Goal: Transaction & Acquisition: Purchase product/service

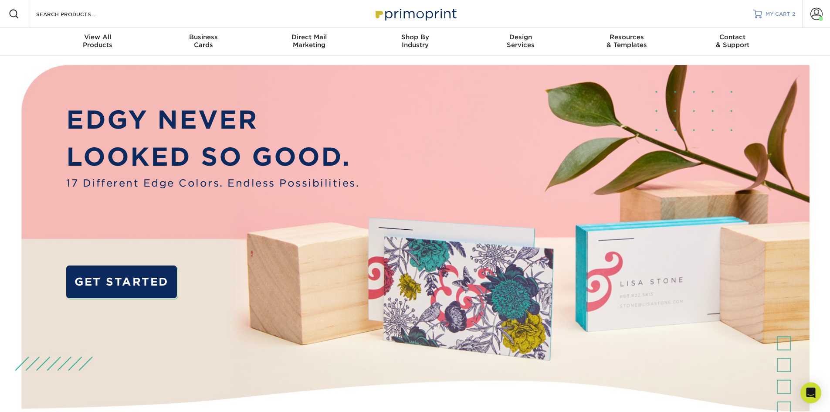
click at [784, 12] on span "MY CART" at bounding box center [777, 13] width 25 height 7
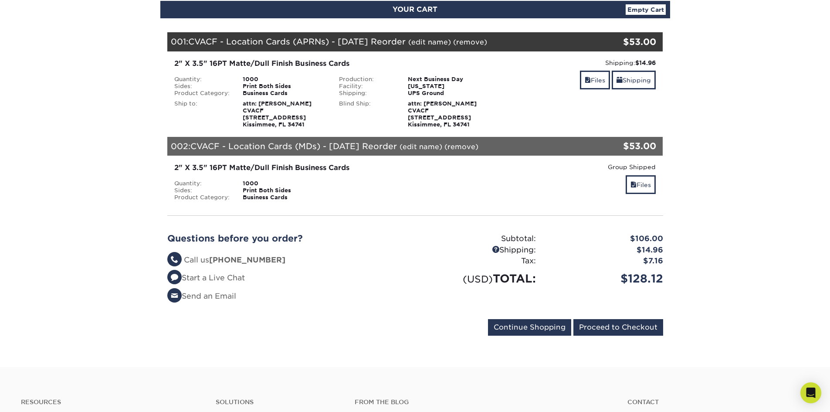
scroll to position [44, 0]
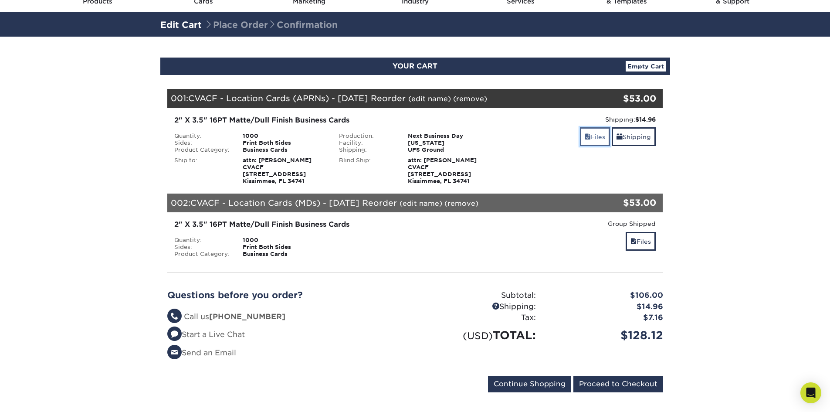
click at [602, 135] on link "Files" at bounding box center [595, 136] width 30 height 19
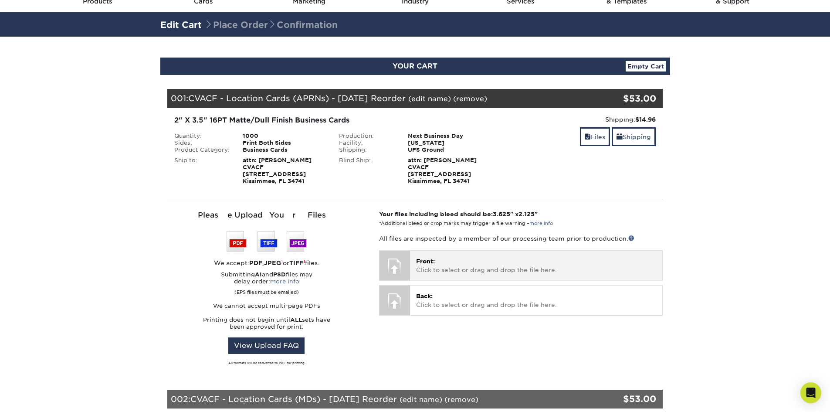
click at [453, 258] on p "Front: Click to select or drag and drop the file here." at bounding box center [536, 265] width 240 height 18
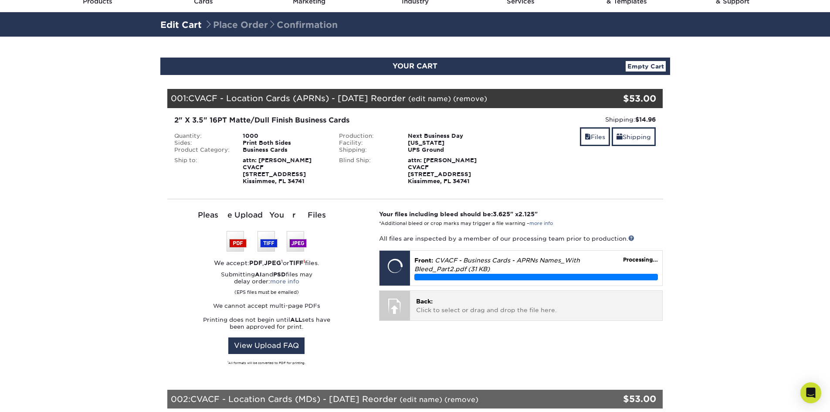
click at [473, 298] on p "Back: Click to select or drag and drop the file here." at bounding box center [536, 306] width 240 height 18
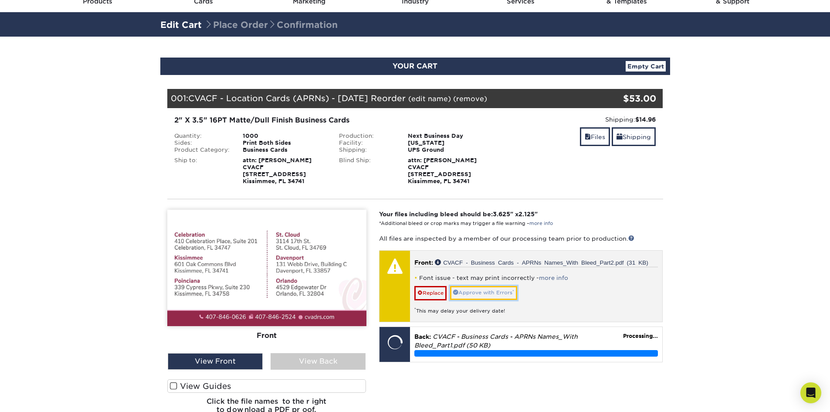
click at [489, 294] on link "Approve with Errors *" at bounding box center [483, 292] width 67 height 13
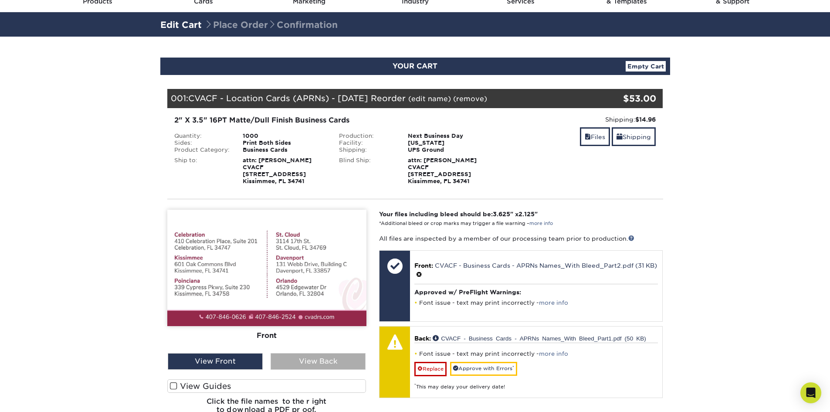
click at [352, 354] on div "View Back" at bounding box center [317, 361] width 95 height 17
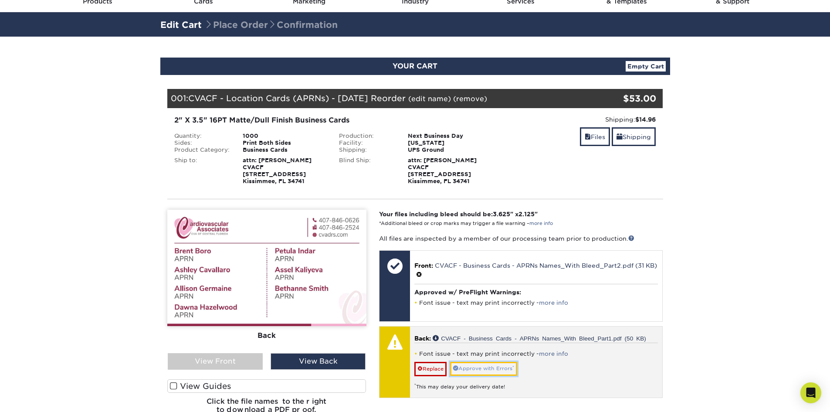
click at [475, 366] on link "Approve with Errors *" at bounding box center [483, 367] width 67 height 13
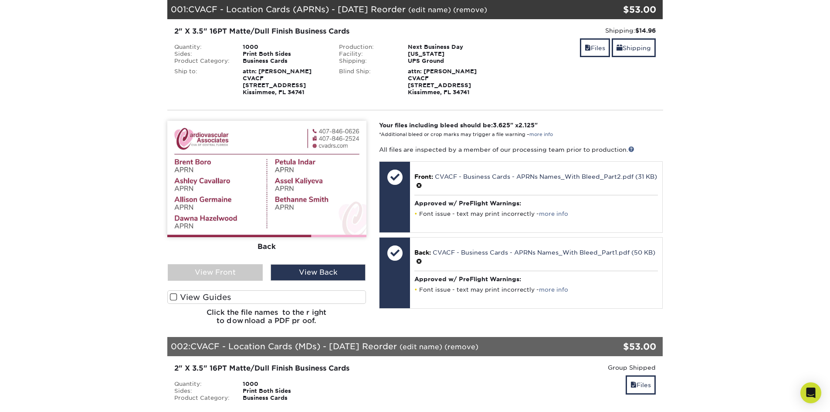
scroll to position [174, 0]
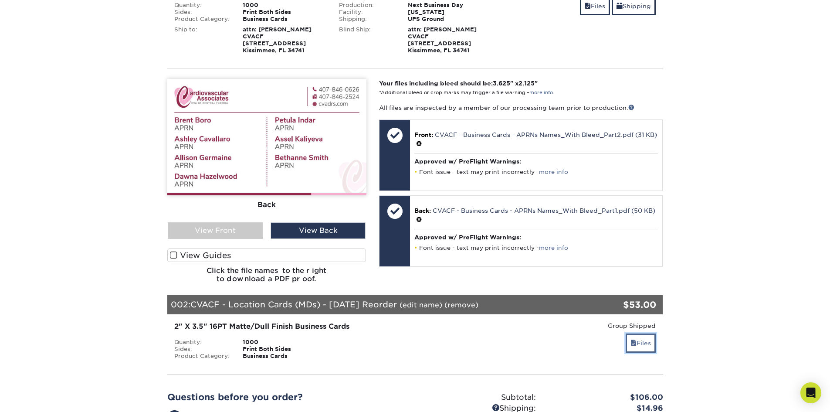
click at [636, 341] on link "Files" at bounding box center [640, 342] width 30 height 19
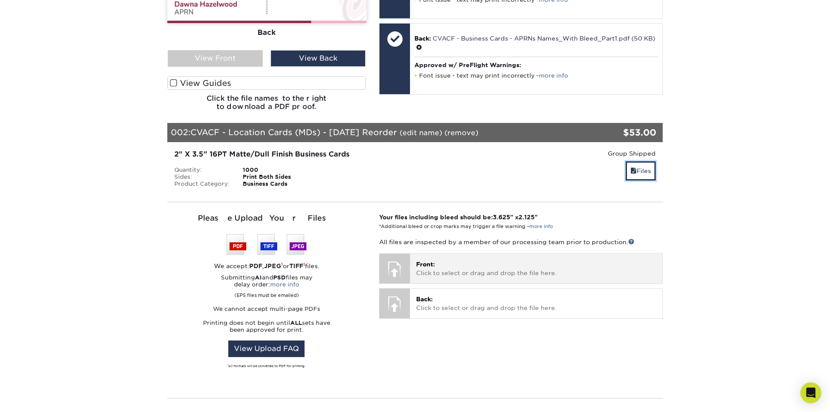
scroll to position [348, 0]
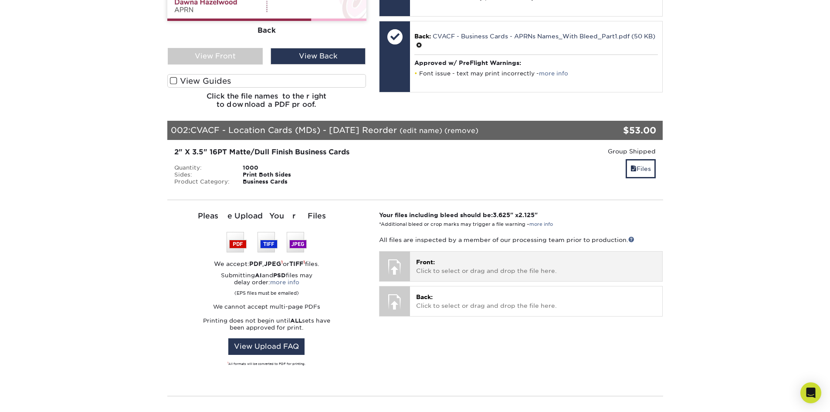
click at [479, 264] on p "Front: Click to select or drag and drop the file here." at bounding box center [536, 266] width 240 height 18
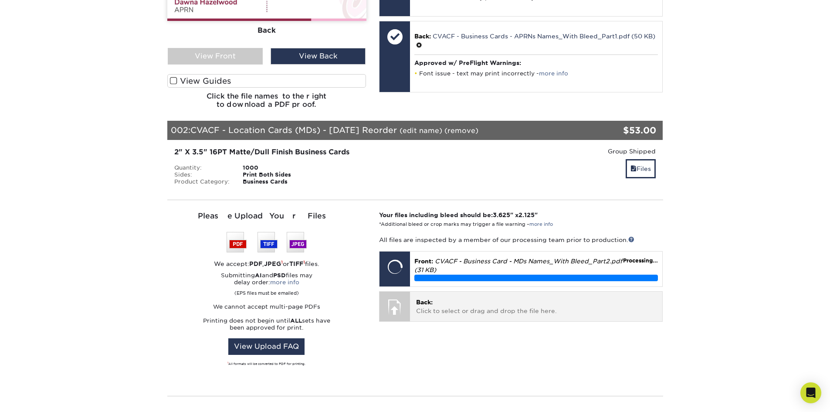
click at [517, 316] on div "Back: Click to select or drag and drop the file here. Choose file" at bounding box center [536, 305] width 252 height 29
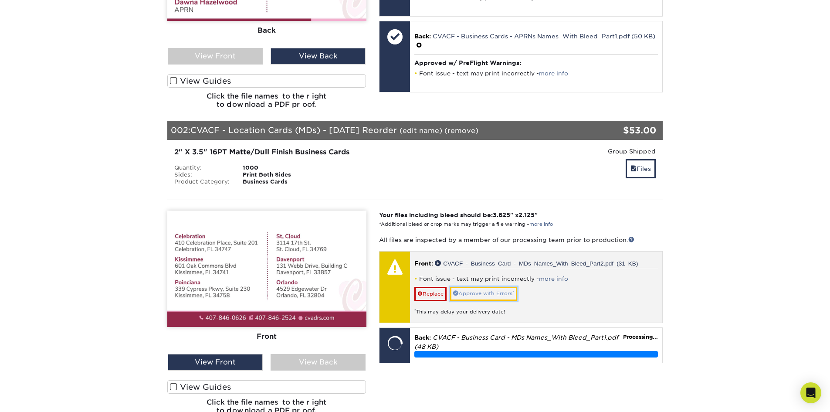
click at [483, 291] on link "Approve with Errors *" at bounding box center [483, 293] width 67 height 13
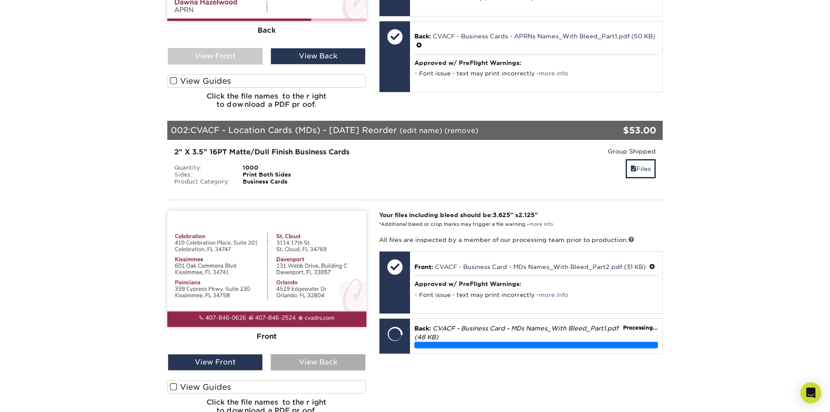
click at [344, 367] on div "View Back" at bounding box center [317, 362] width 95 height 17
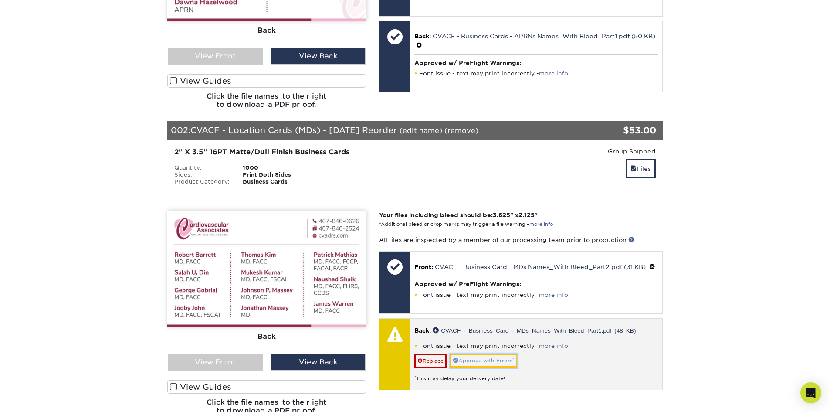
click at [505, 359] on link "Approve with Errors *" at bounding box center [483, 360] width 67 height 13
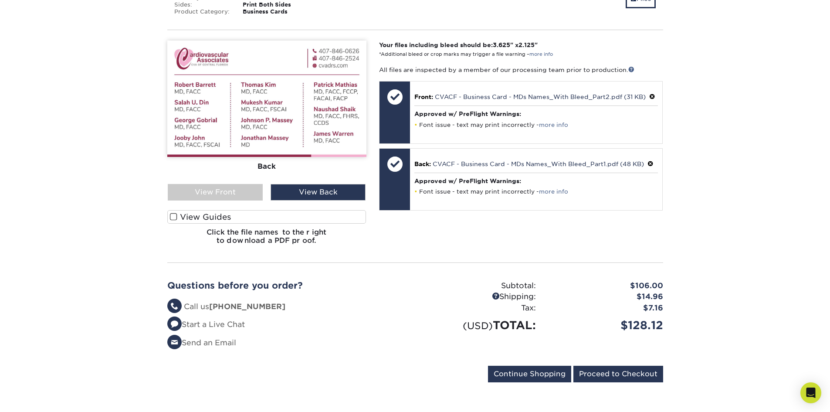
scroll to position [523, 0]
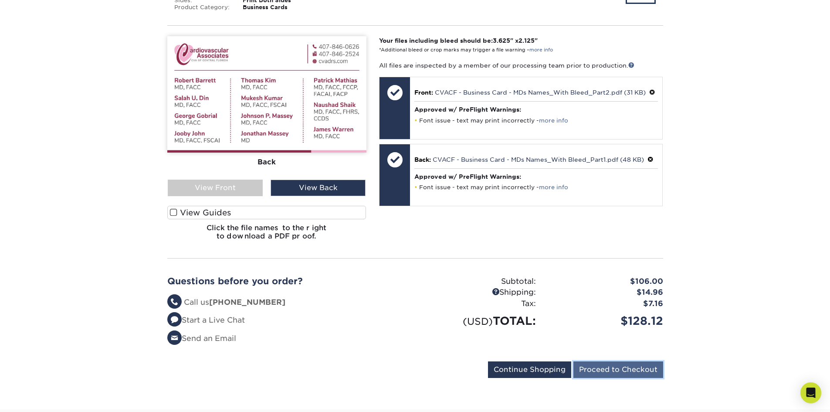
click at [600, 364] on input "Proceed to Checkout" at bounding box center [618, 369] width 90 height 17
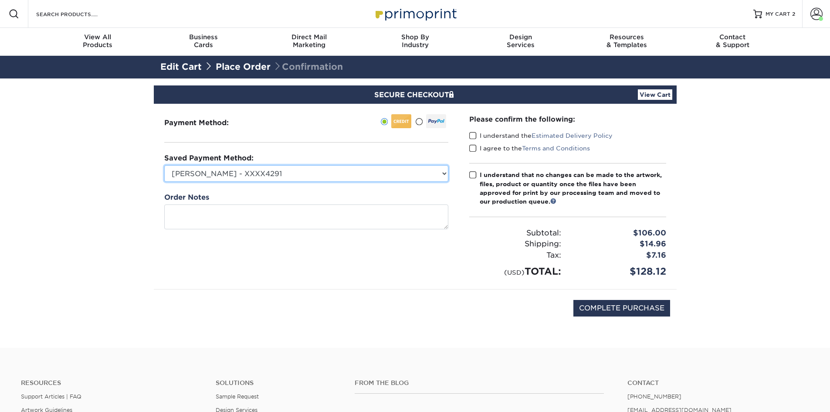
click at [285, 167] on select "Matt Lee - XXXX4291 Matt Lee - 5241 - XXXX5241 Dominique James - Backup (2170) …" at bounding box center [306, 173] width 284 height 17
select select "73148"
click at [164, 165] on select "Matt Lee - XXXX4291 Matt Lee - 5241 - XXXX5241 Dominique James - Backup (2170) …" at bounding box center [306, 173] width 284 height 17
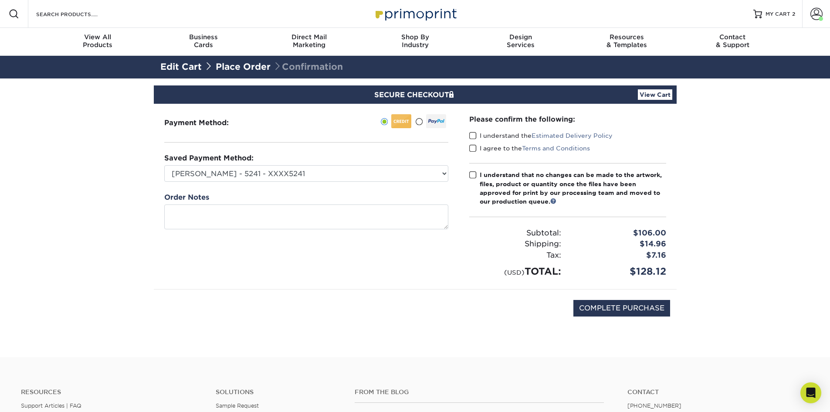
click at [472, 134] on span at bounding box center [472, 136] width 7 height 8
click at [0, 0] on input "I understand the Estimated Delivery Policy" at bounding box center [0, 0] width 0 height 0
click at [474, 148] on span at bounding box center [472, 148] width 7 height 8
click at [0, 0] on input "I agree to the Terms and Conditions" at bounding box center [0, 0] width 0 height 0
click at [474, 176] on span at bounding box center [472, 175] width 7 height 8
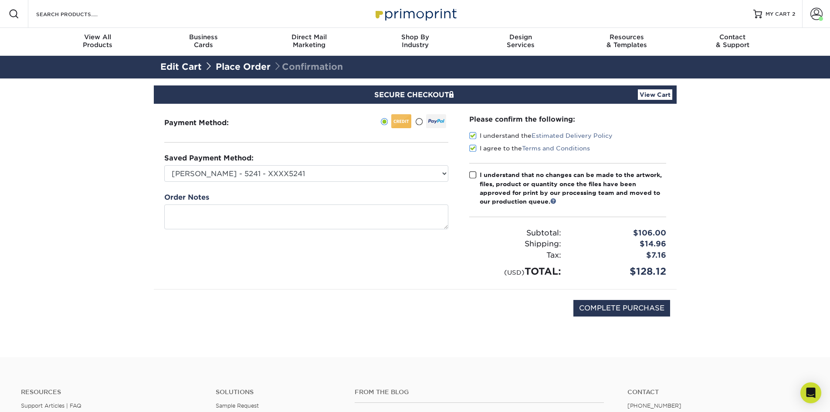
click at [0, 0] on input "I understand that no changes can be made to the artwork, files, product or quan…" at bounding box center [0, 0] width 0 height 0
click at [644, 99] on link "View Cart" at bounding box center [655, 94] width 34 height 10
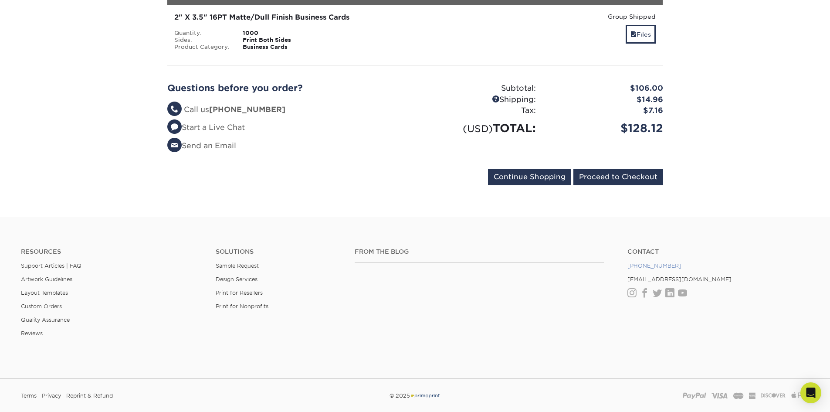
scroll to position [305, 0]
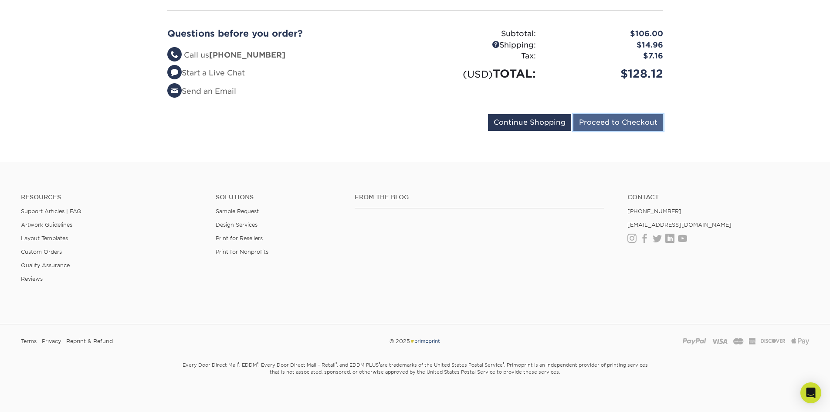
click at [597, 128] on input "Proceed to Checkout" at bounding box center [618, 122] width 90 height 17
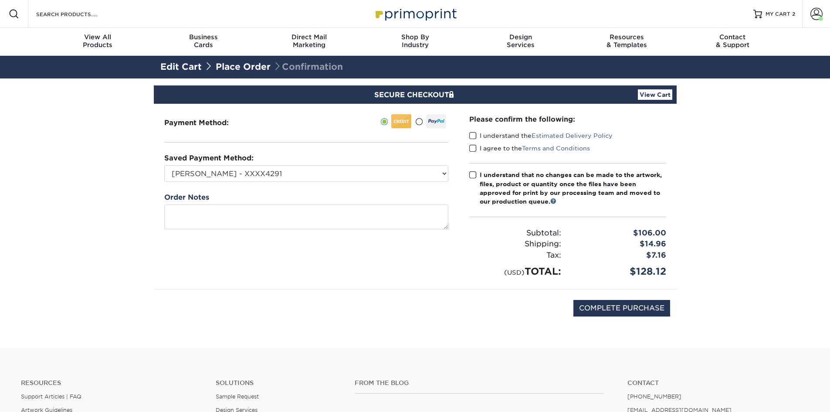
drag, startPoint x: 671, startPoint y: 271, endPoint x: 629, endPoint y: 271, distance: 41.4
click at [629, 271] on div "$128.12" at bounding box center [619, 271] width 105 height 14
click at [420, 177] on select "[PERSON_NAME] - XXXX4291 [PERSON_NAME] - 5241 - XXXX5241 [PERSON_NAME] - Backup…" at bounding box center [306, 173] width 284 height 17
select select "73148"
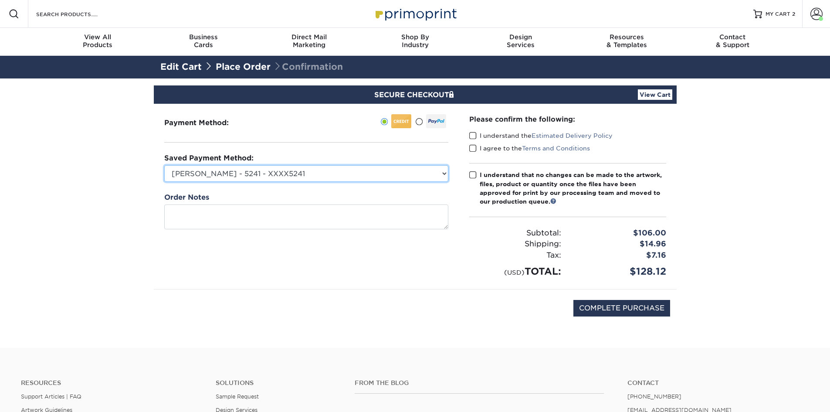
click at [164, 165] on select "[PERSON_NAME] - XXXX4291 [PERSON_NAME] - 5241 - XXXX5241 [PERSON_NAME] - Backup…" at bounding box center [306, 173] width 284 height 17
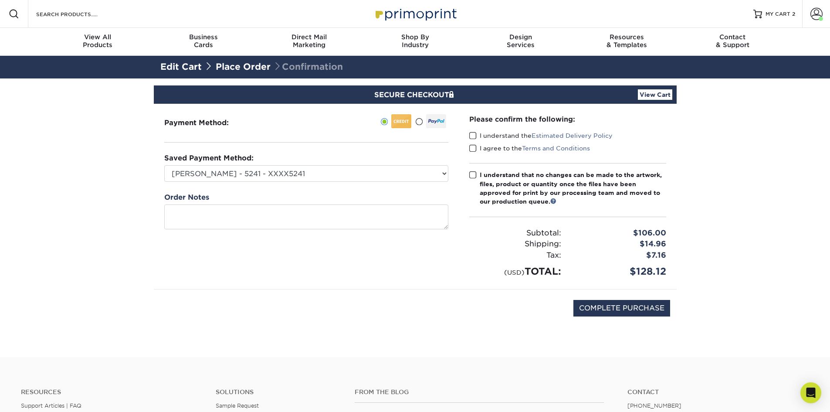
drag, startPoint x: 670, startPoint y: 271, endPoint x: 627, endPoint y: 270, distance: 43.1
click at [627, 270] on div "$128.12" at bounding box center [619, 271] width 105 height 14
drag, startPoint x: 628, startPoint y: 270, endPoint x: 655, endPoint y: 272, distance: 26.6
click at [653, 271] on div "$128.12" at bounding box center [619, 271] width 105 height 14
click at [471, 136] on span at bounding box center [472, 136] width 7 height 8
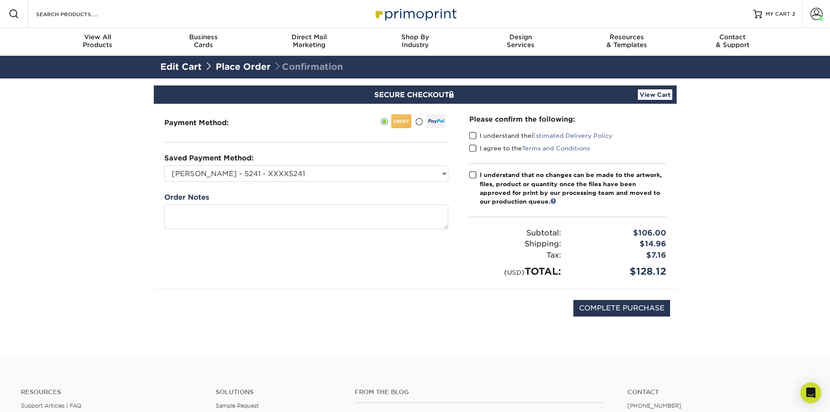
click at [0, 0] on input "I understand the Estimated Delivery Policy" at bounding box center [0, 0] width 0 height 0
click at [471, 148] on span at bounding box center [472, 148] width 7 height 8
click at [0, 0] on input "I agree to the Terms and Conditions" at bounding box center [0, 0] width 0 height 0
click at [471, 174] on span at bounding box center [472, 175] width 7 height 8
click at [0, 0] on input "I understand that no changes can be made to the artwork, files, product or quan…" at bounding box center [0, 0] width 0 height 0
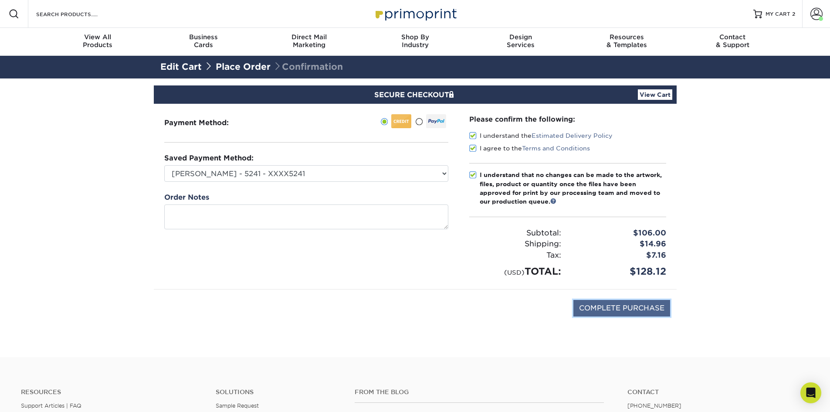
click at [617, 303] on input "COMPLETE PURCHASE" at bounding box center [621, 308] width 97 height 17
type input "PROCESSING, PLEASE WAIT..."
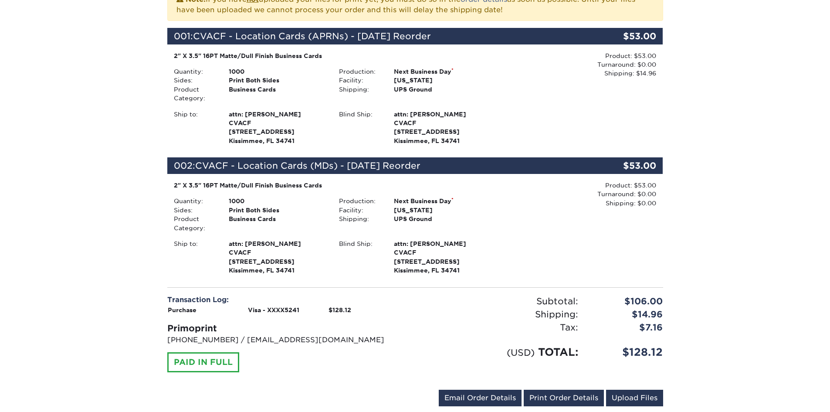
scroll to position [218, 0]
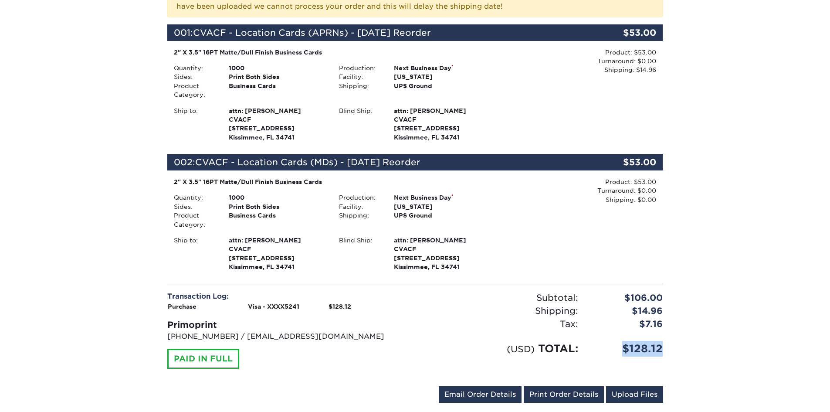
drag, startPoint x: 654, startPoint y: 346, endPoint x: 618, endPoint y: 344, distance: 35.8
click at [618, 344] on div "$128.12" at bounding box center [626, 349] width 85 height 16
copy div "$128.12"
